Goal: Navigation & Orientation: Go to known website

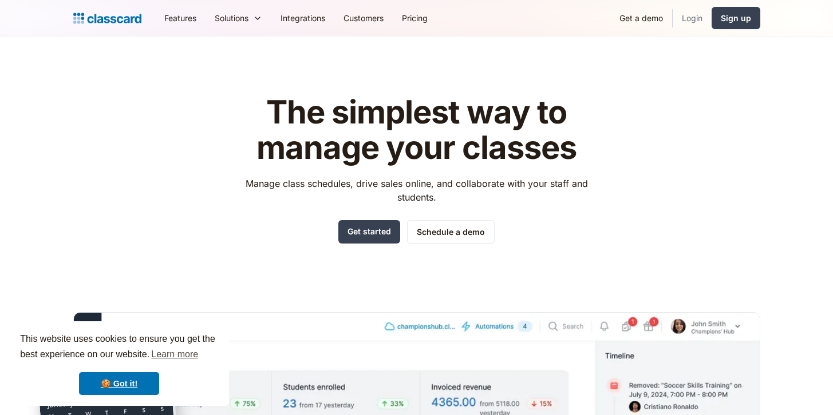
click at [698, 18] on link "Login" at bounding box center [691, 18] width 39 height 26
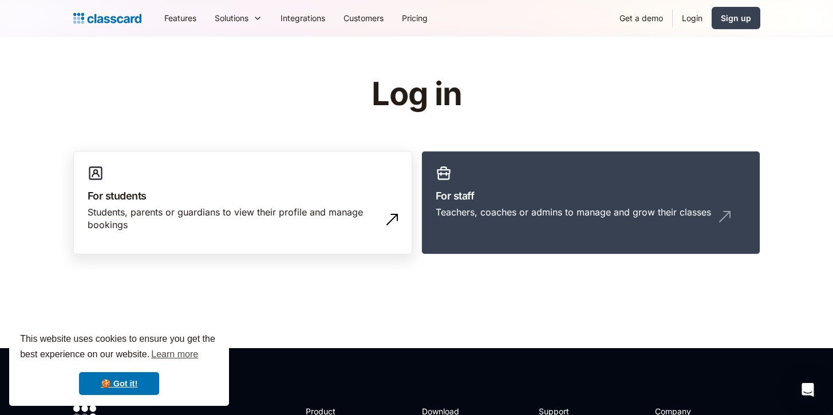
click at [212, 186] on link "For students Students, parents or guardians to view their profile and manage bo…" at bounding box center [242, 203] width 339 height 104
